Goal: Navigation & Orientation: Go to known website

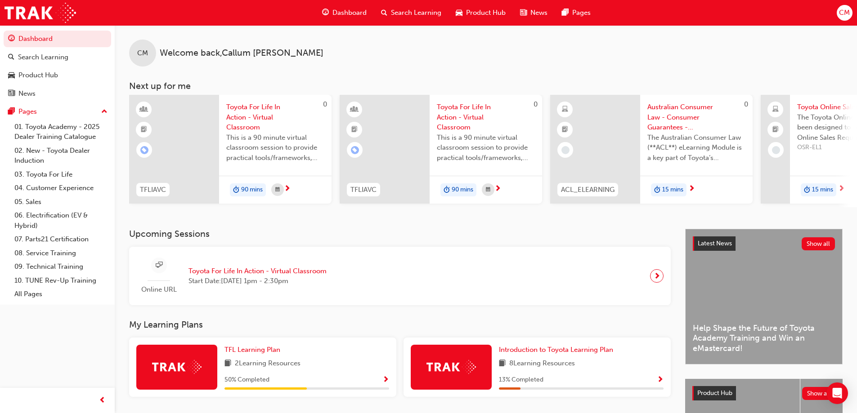
click at [846, 14] on span "CM" at bounding box center [844, 13] width 11 height 10
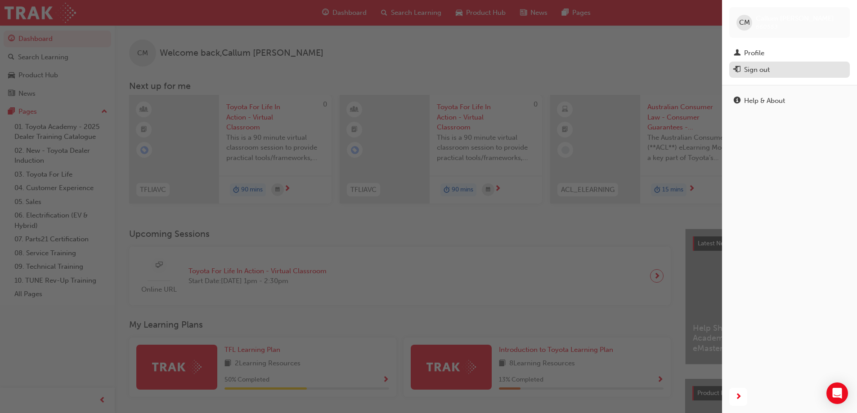
click at [763, 67] on div "Sign out" at bounding box center [757, 70] width 26 height 10
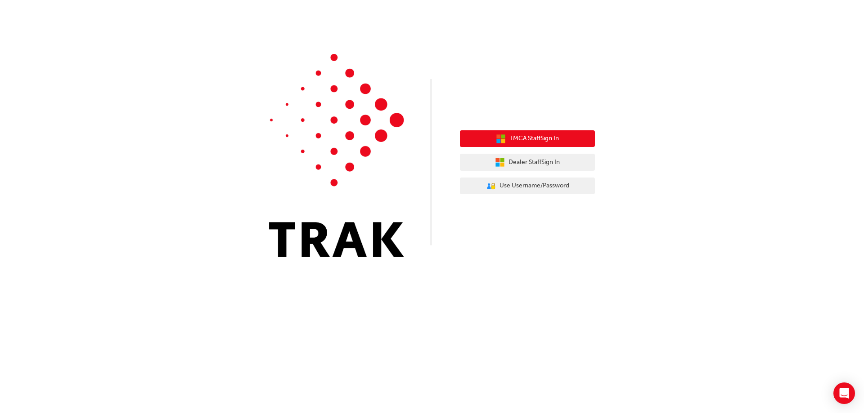
click at [538, 138] on span "TMCA Staff Sign In" at bounding box center [533, 139] width 49 height 10
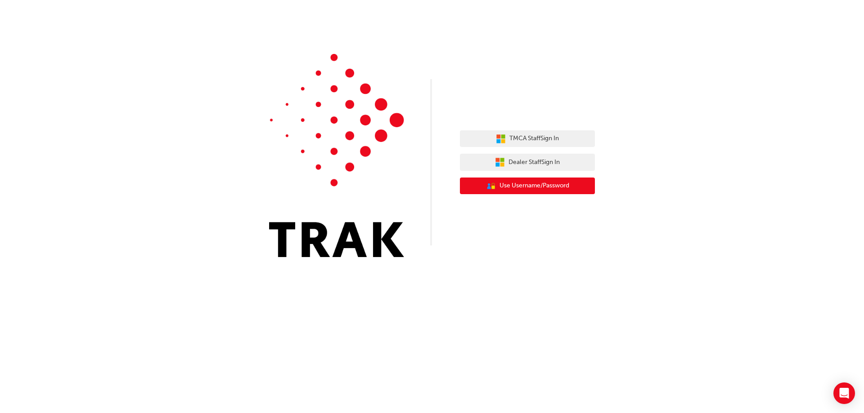
click at [510, 185] on span "Use Username/Password" at bounding box center [534, 186] width 70 height 10
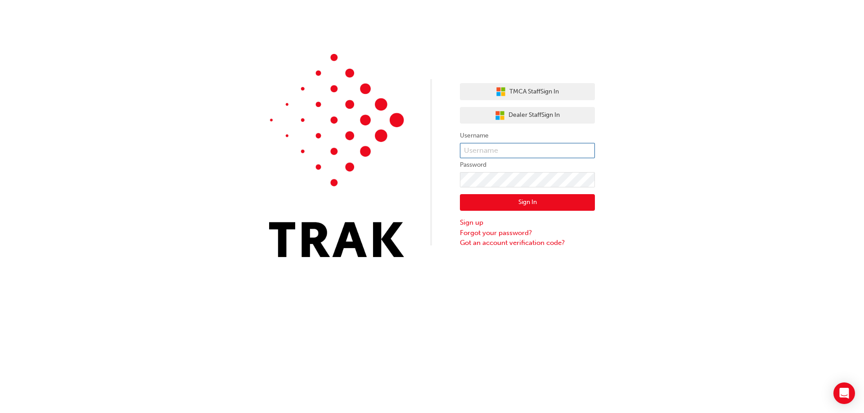
drag, startPoint x: 505, startPoint y: 149, endPoint x: 502, endPoint y: 164, distance: 15.5
click at [505, 149] on input "text" at bounding box center [527, 150] width 135 height 15
type input "Christian.Villacorta"
click button "Sign In" at bounding box center [527, 202] width 135 height 17
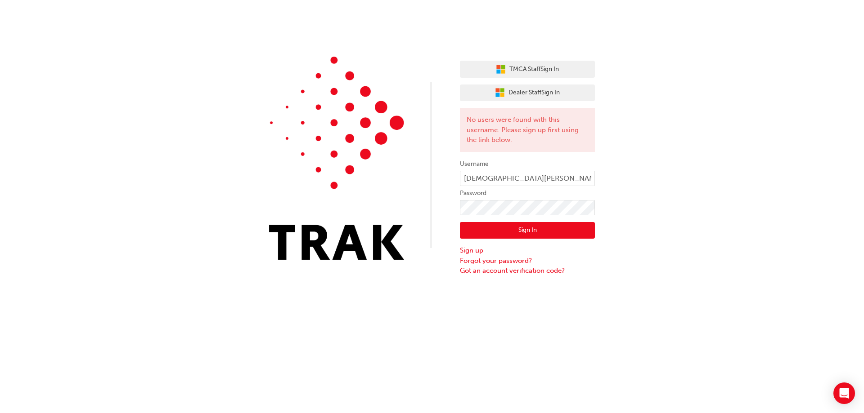
click at [510, 226] on button "Sign In" at bounding box center [527, 230] width 135 height 17
click at [534, 231] on button "Sign In" at bounding box center [527, 230] width 135 height 17
click at [579, 68] on button "TMCA Staff Sign In" at bounding box center [527, 69] width 135 height 17
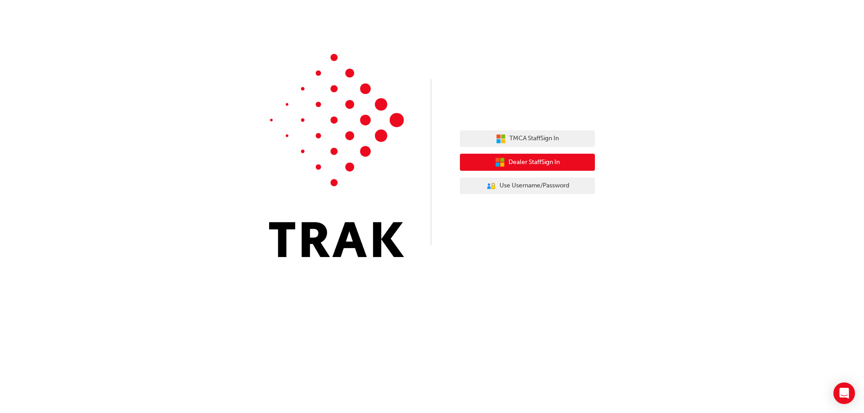
click at [505, 162] on button "Dealer Staff Sign In" at bounding box center [527, 162] width 135 height 17
